Goal: Information Seeking & Learning: Learn about a topic

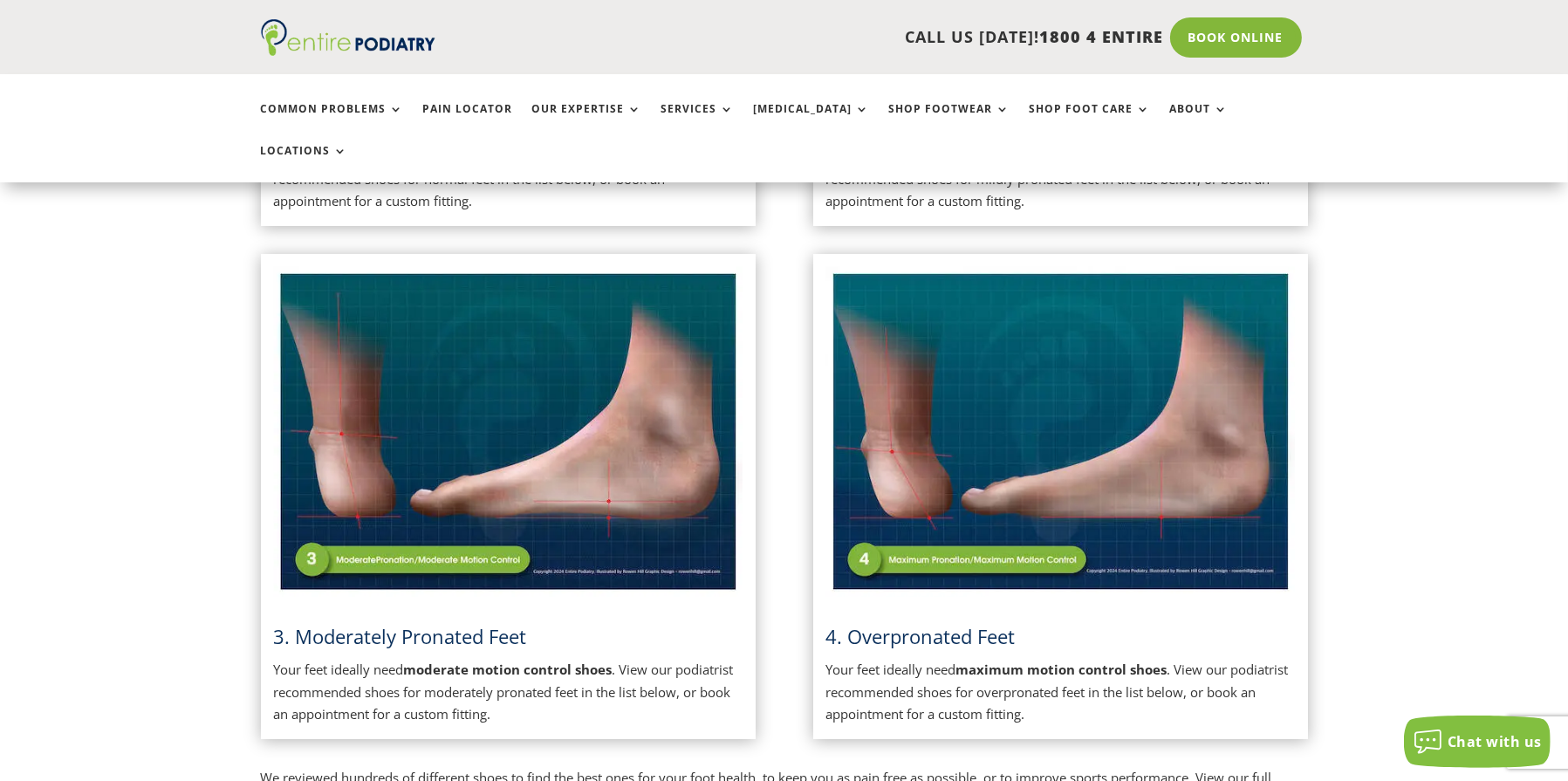
scroll to position [1066, 0]
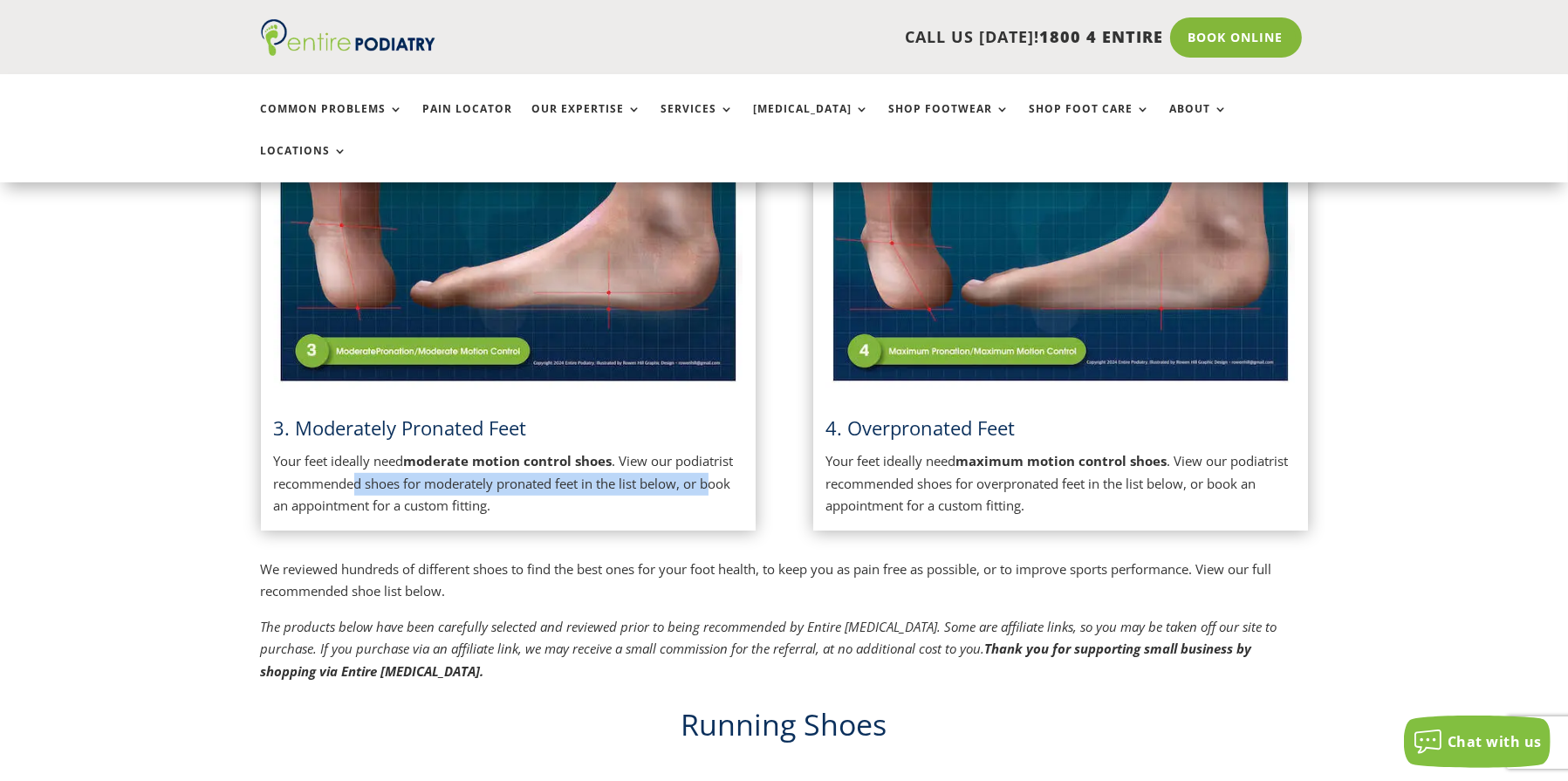
drag, startPoint x: 353, startPoint y: 440, endPoint x: 707, endPoint y: 453, distance: 354.2
click at [713, 451] on p "Your feet ideally need moderate motion control shoes . View our podiatrist reco…" at bounding box center [508, 484] width 468 height 68
click at [689, 450] on p "Your feet ideally need moderate motion control shoes . View our podiatrist reco…" at bounding box center [508, 484] width 468 height 68
click at [489, 461] on p "Your feet ideally need moderate motion control shoes . View our podiatrist reco…" at bounding box center [508, 484] width 468 height 68
click at [450, 415] on span "3. Moderately Pronated Feet" at bounding box center [400, 427] width 253 height 26
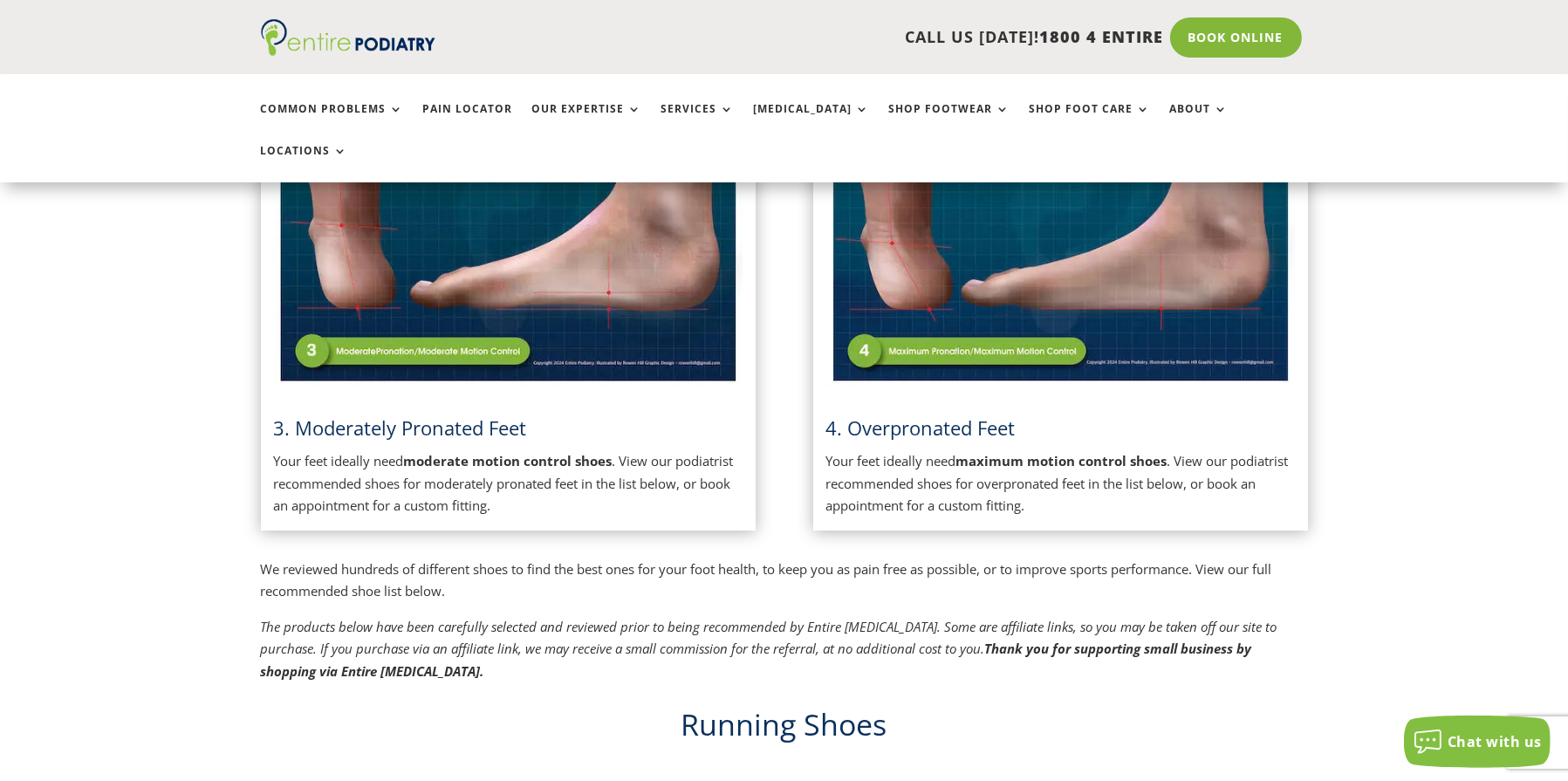
drag, startPoint x: 691, startPoint y: 433, endPoint x: 692, endPoint y: 443, distance: 10.0
click at [692, 450] on p "Your feet ideally need moderate motion control shoes . View our podiatrist reco…" at bounding box center [508, 484] width 468 height 68
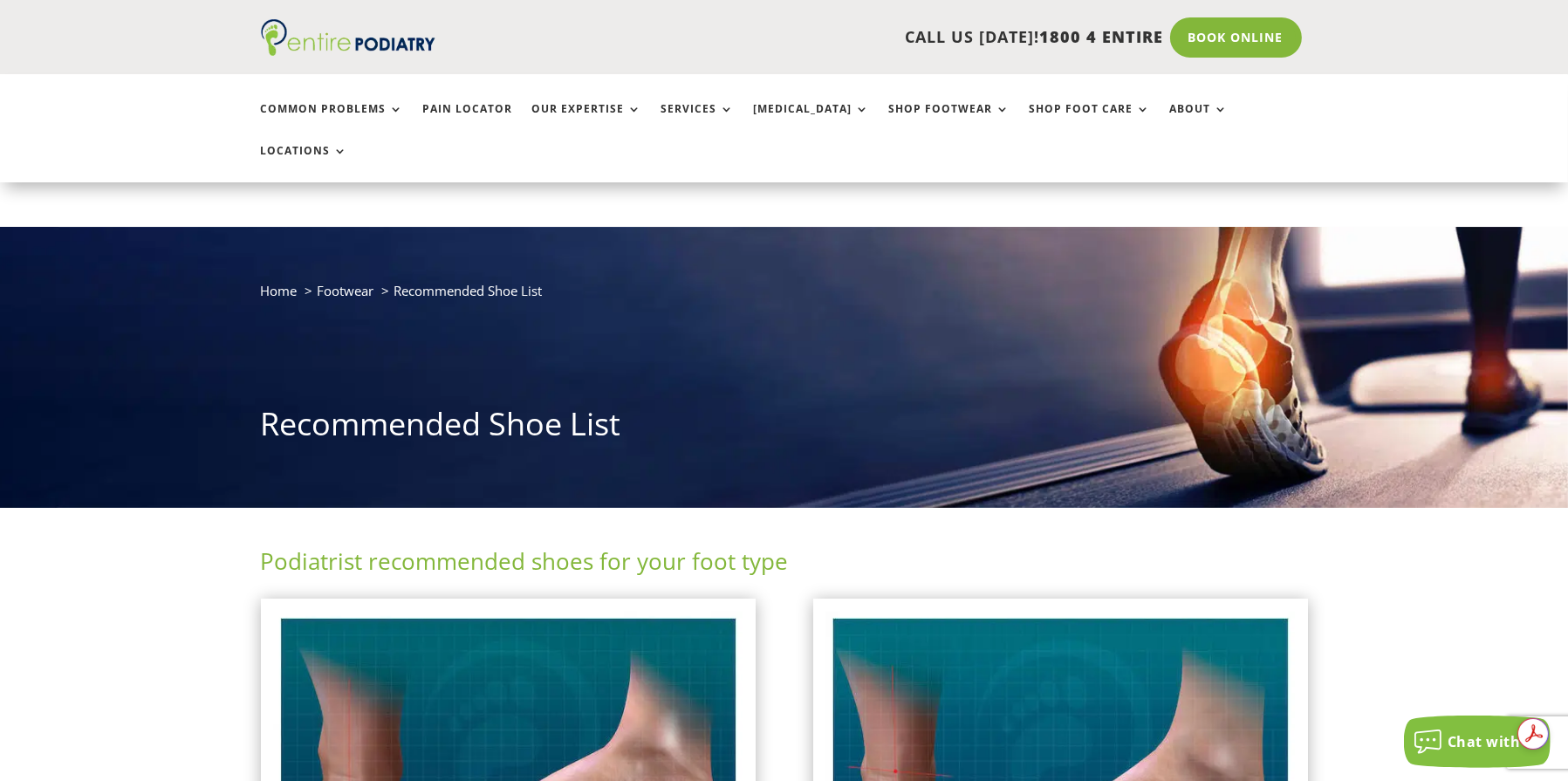
scroll to position [419, 0]
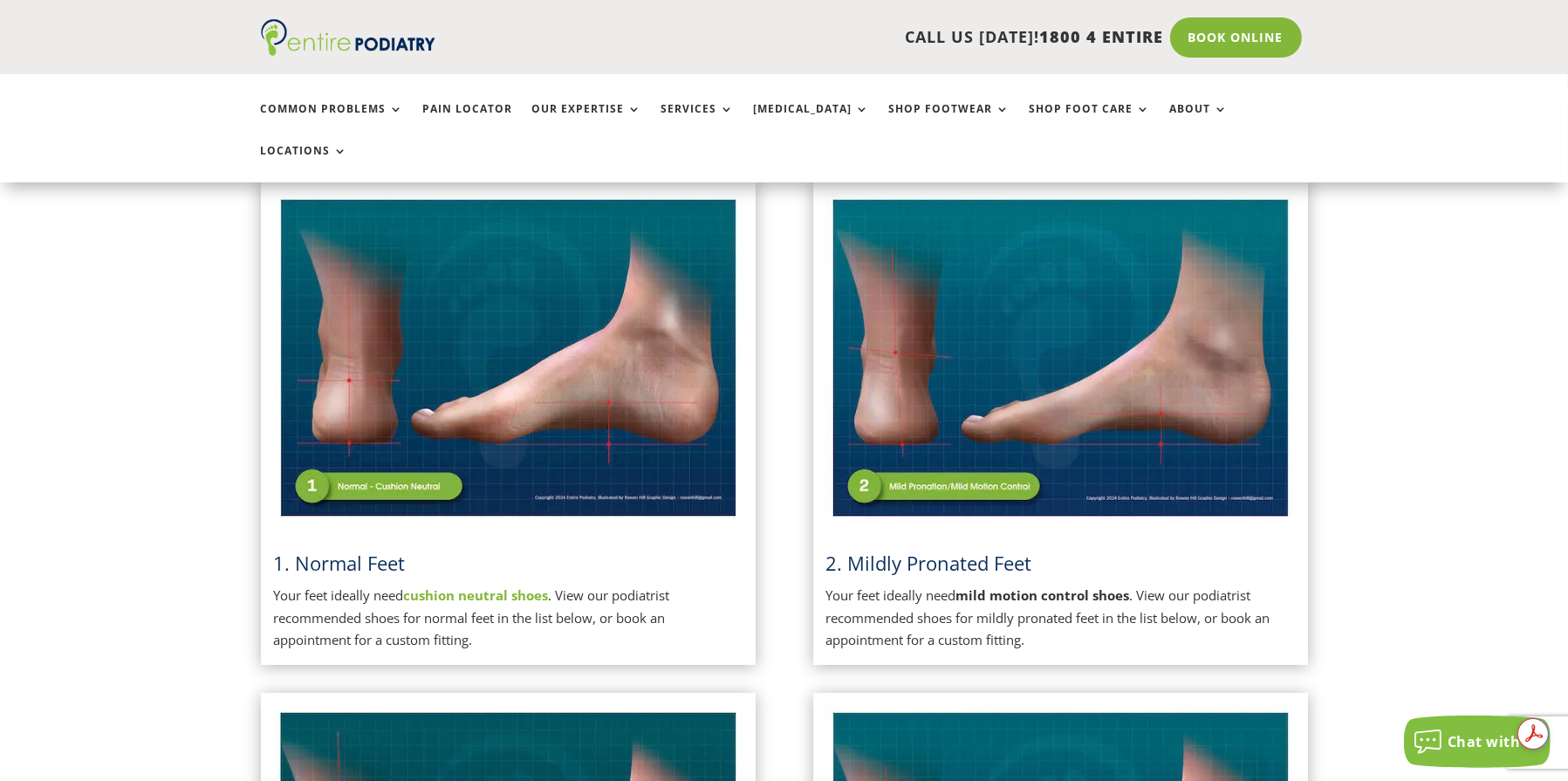
click at [945, 445] on img at bounding box center [1060, 358] width 468 height 331
click at [919, 550] on h3 "2. Mildly Pronated Feet" at bounding box center [1060, 567] width 468 height 36
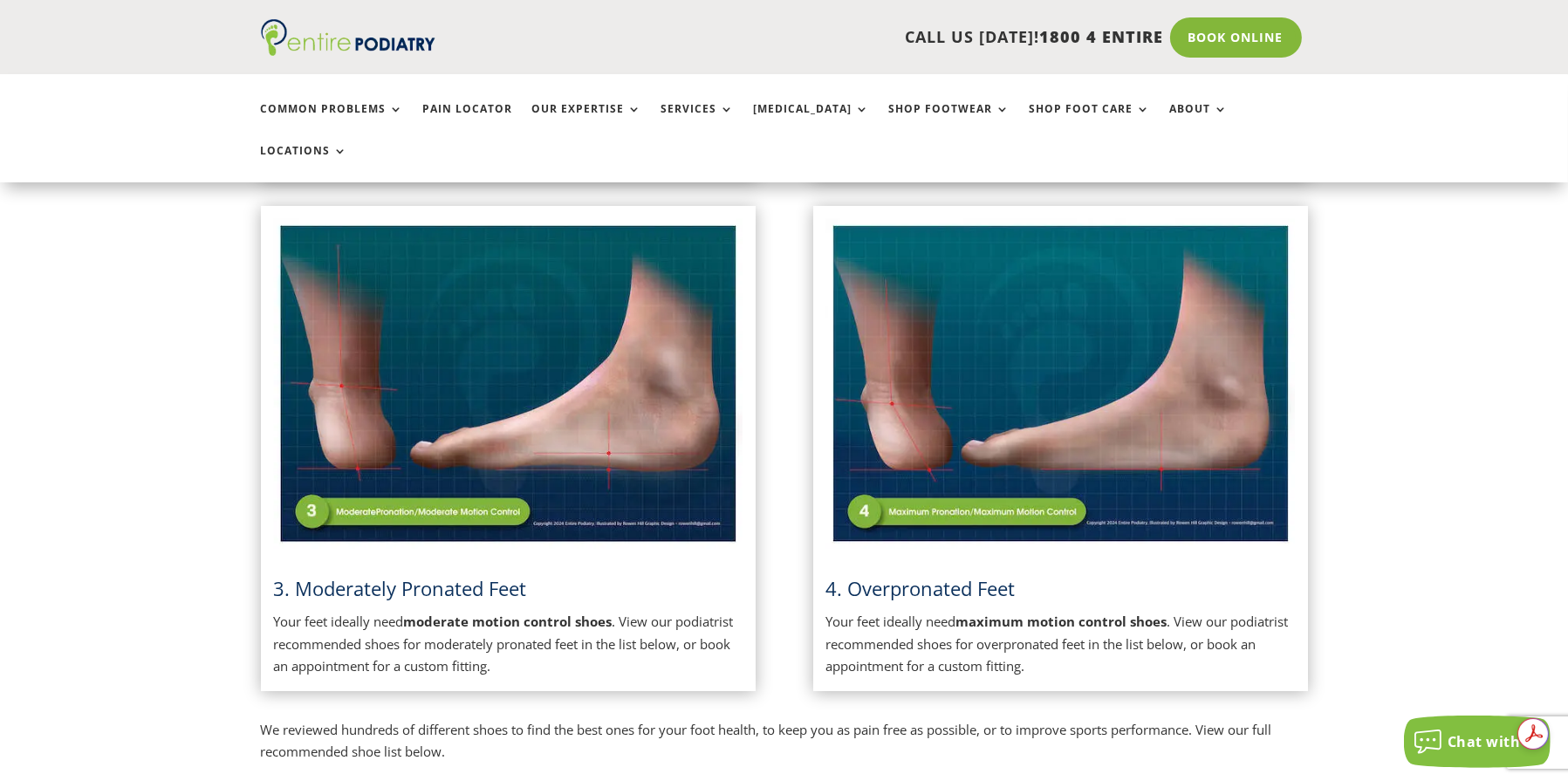
scroll to position [907, 0]
click at [518, 475] on img at bounding box center [508, 384] width 468 height 331
click at [402, 610] on p "Your feet ideally need moderate motion control shoes . View our podiatrist reco…" at bounding box center [508, 644] width 468 height 68
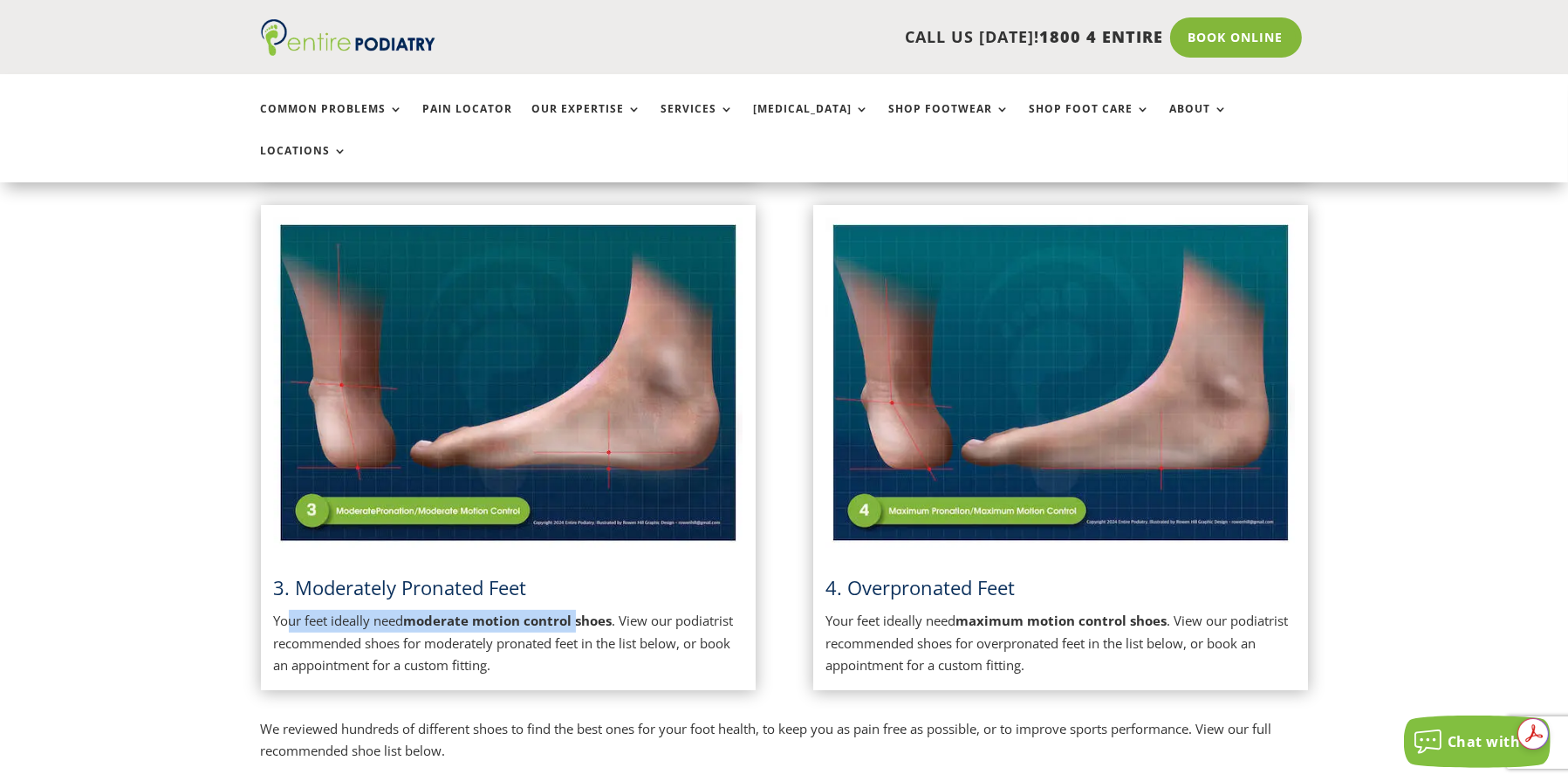
drag, startPoint x: 285, startPoint y: 579, endPoint x: 577, endPoint y: 581, distance: 292.0
click at [577, 610] on p "Your feet ideally need moderate motion control shoes . View our podiatrist reco…" at bounding box center [508, 644] width 468 height 68
click at [577, 612] on strong "moderate motion control shoes" at bounding box center [508, 620] width 208 height 17
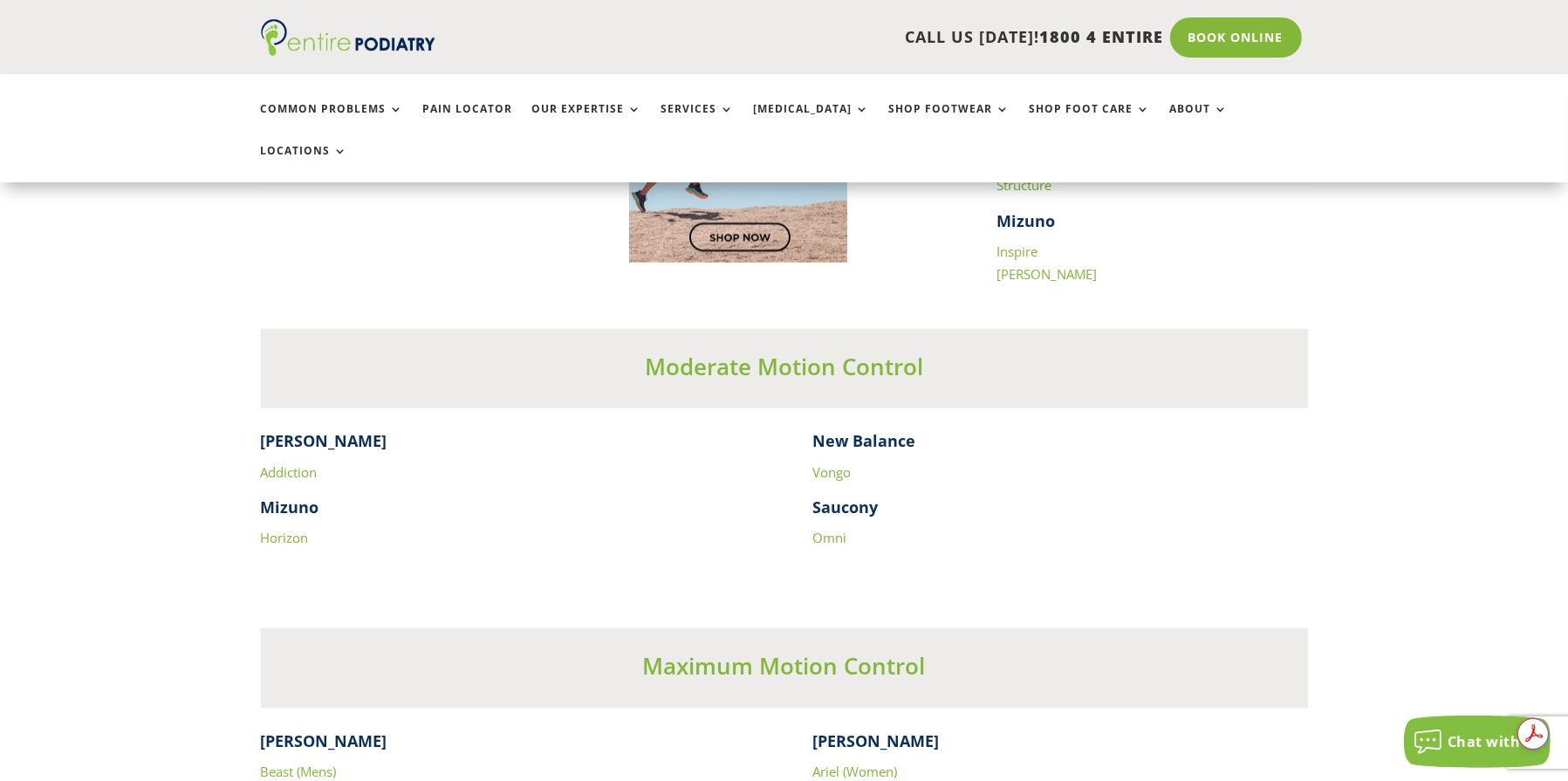
scroll to position [2859, 0]
click at [279, 462] on link "Addiction" at bounding box center [289, 470] width 57 height 17
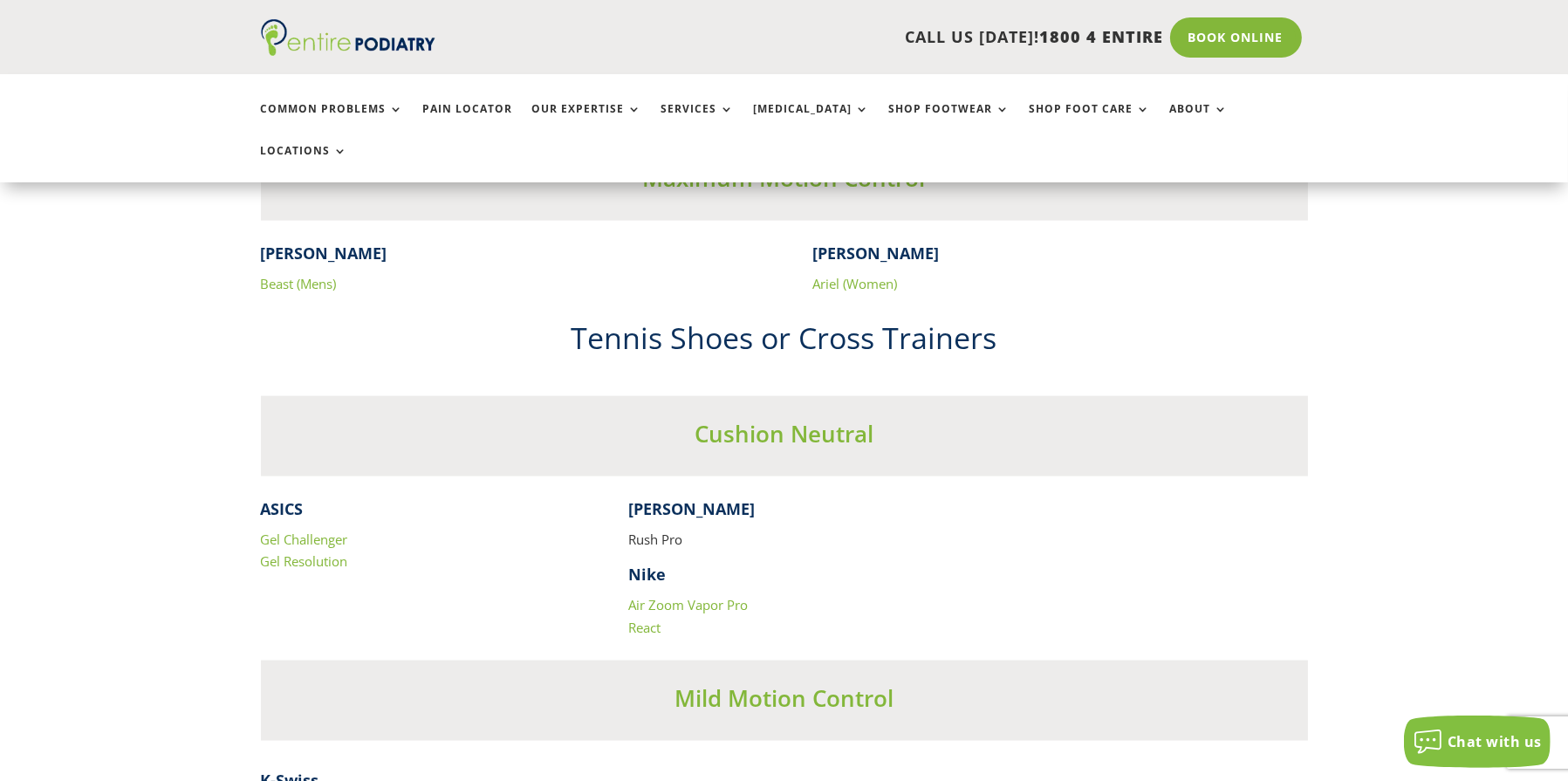
scroll to position [3347, 0]
click at [876, 274] on link "Ariel (Women)" at bounding box center [855, 282] width 85 height 17
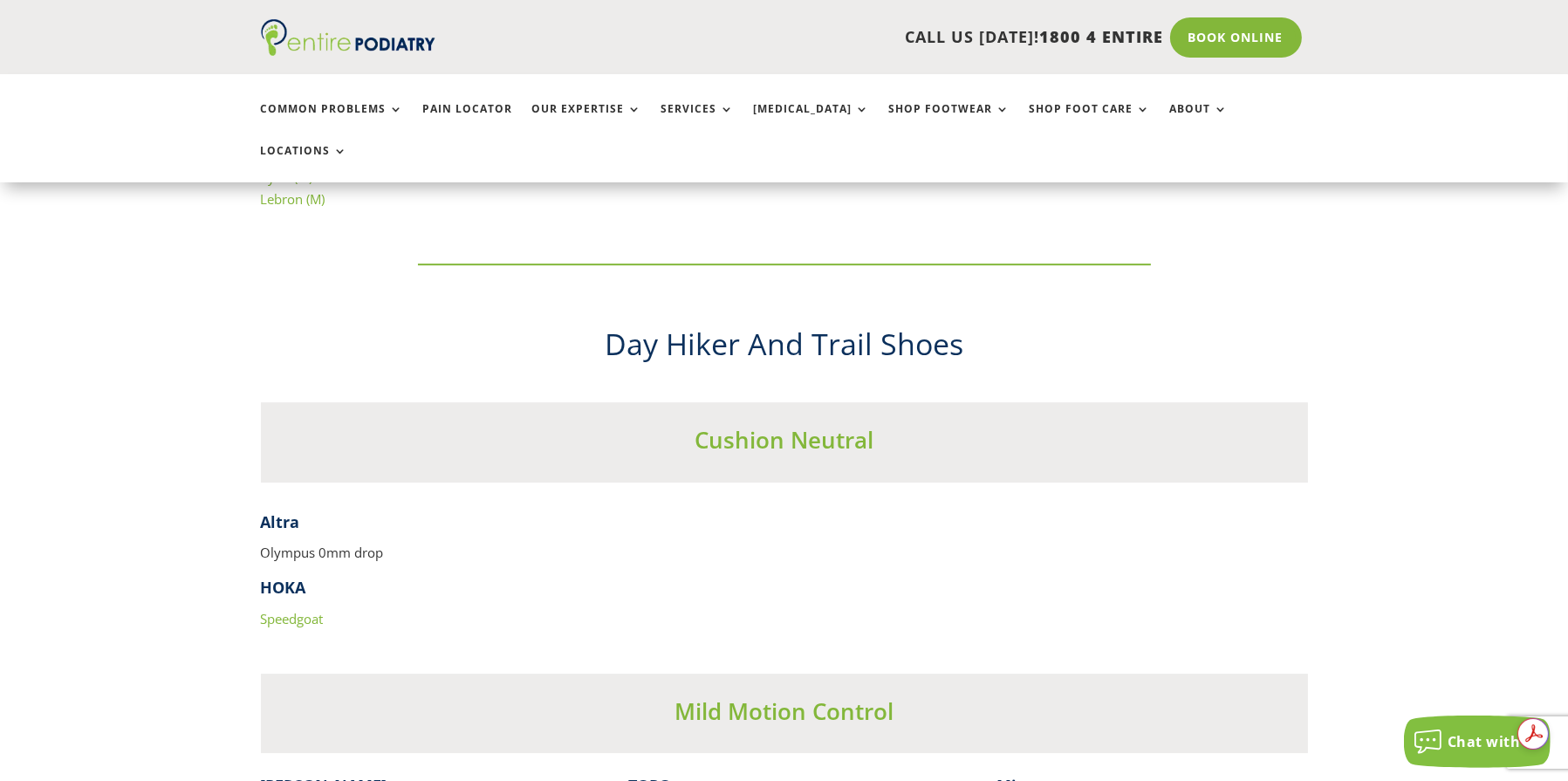
scroll to position [0, 0]
